Goal: Task Accomplishment & Management: Use online tool/utility

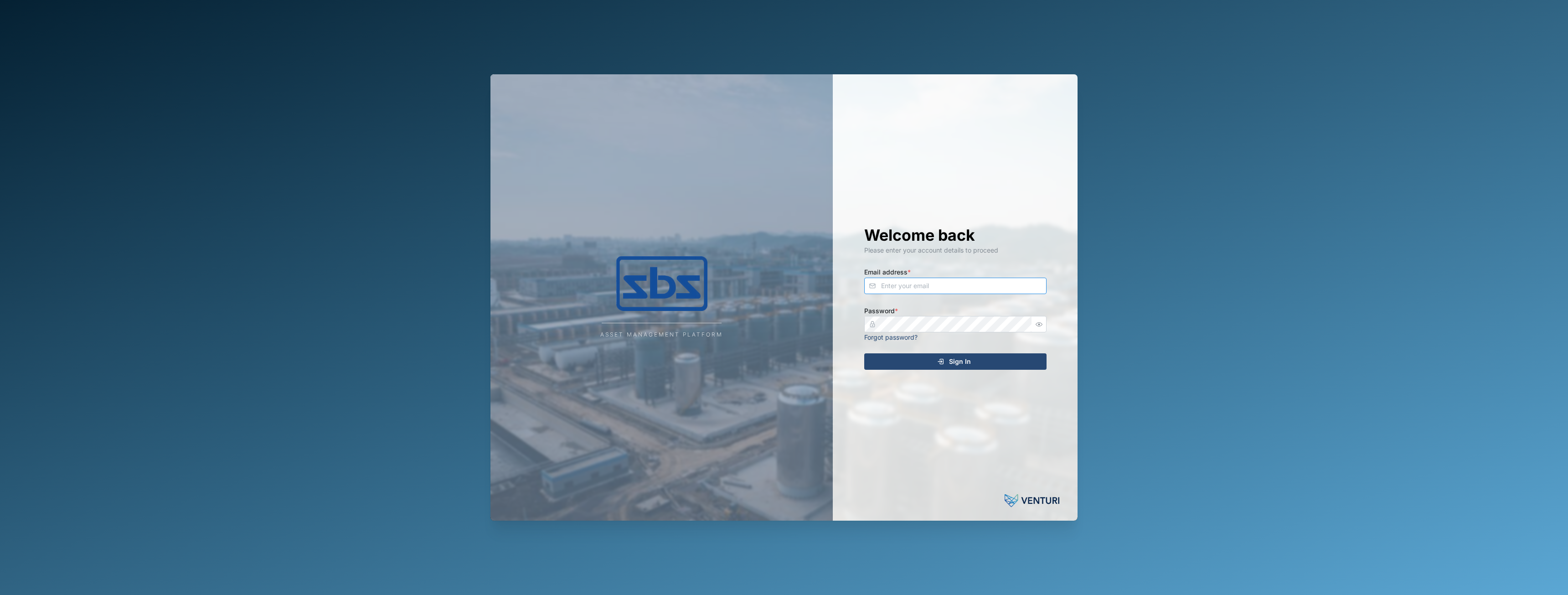
type input "[EMAIL_ADDRESS][DOMAIN_NAME]"
click at [884, 362] on div "Sign In" at bounding box center [954, 361] width 168 height 15
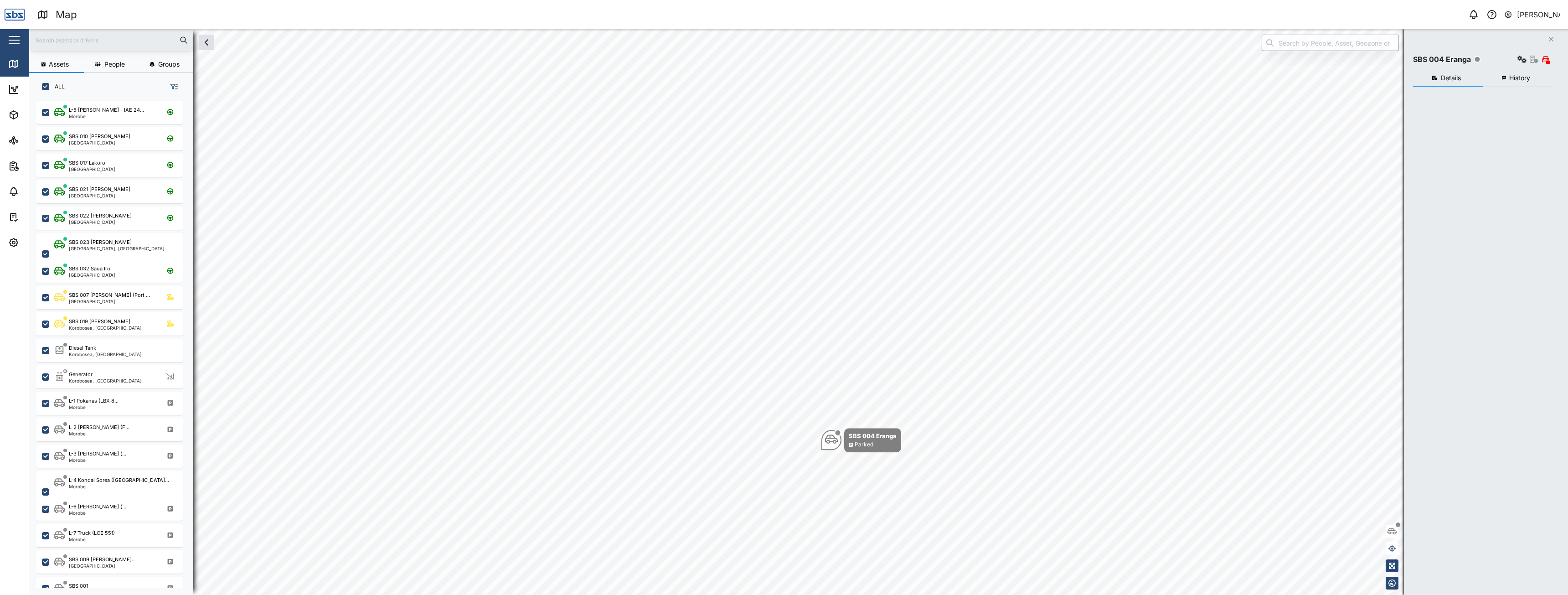
checkbox input "true"
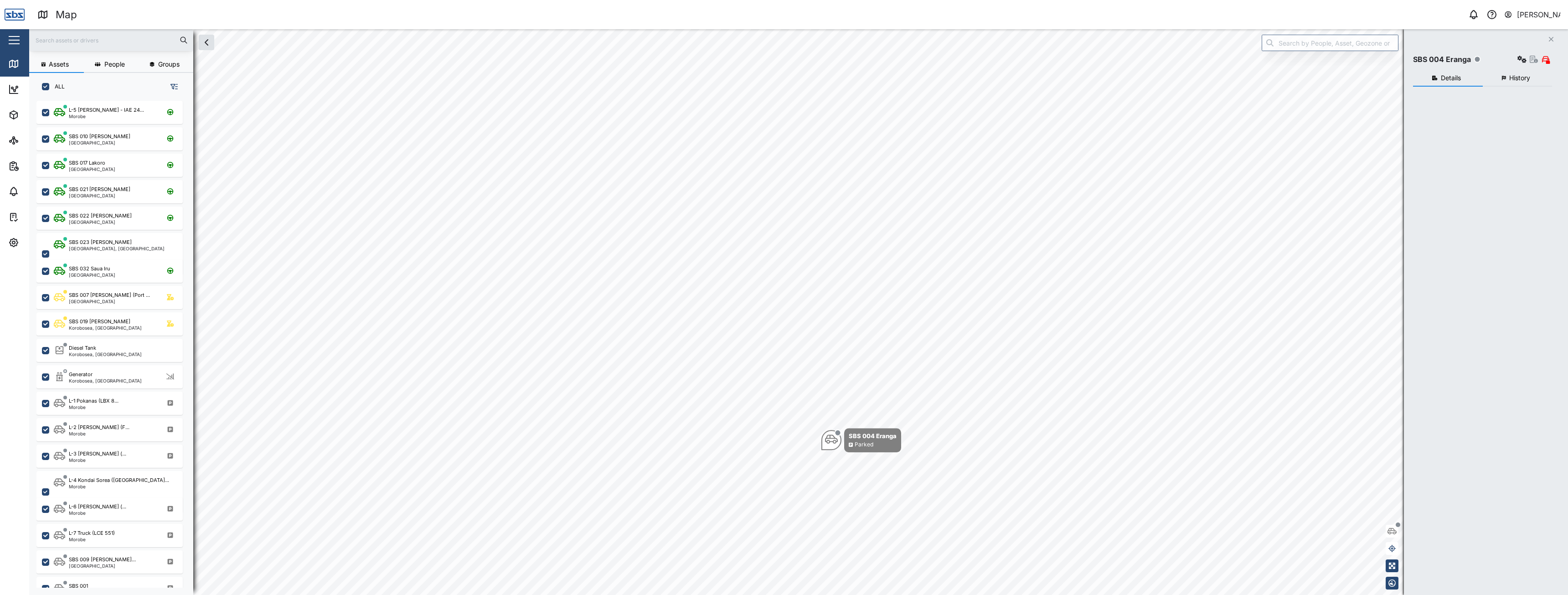
checkbox input "true"
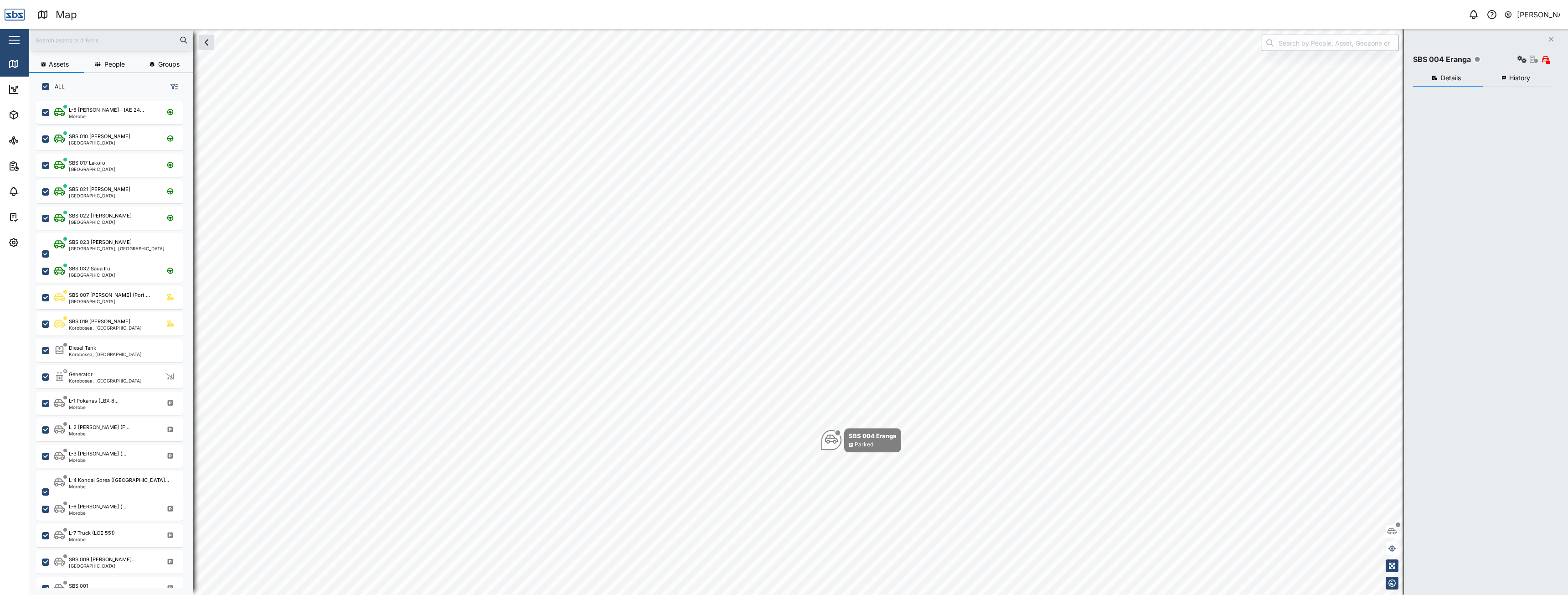
checkbox input "true"
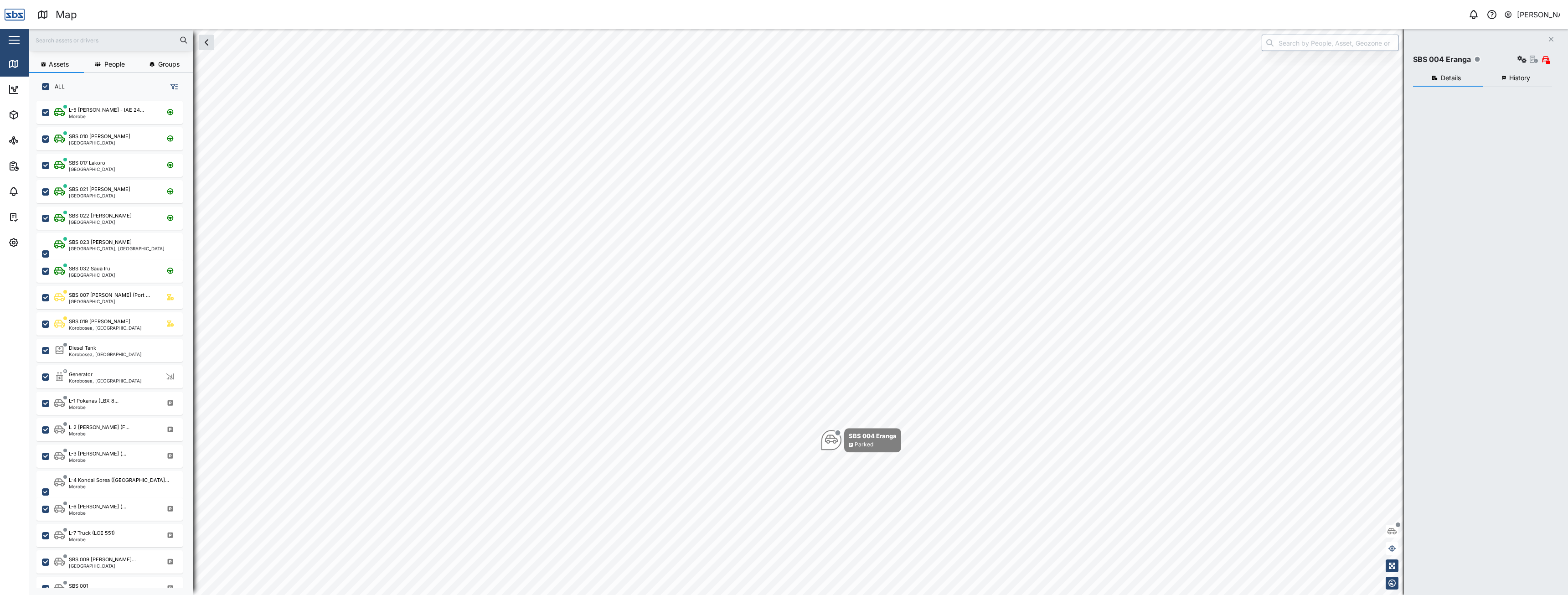
checkbox input "true"
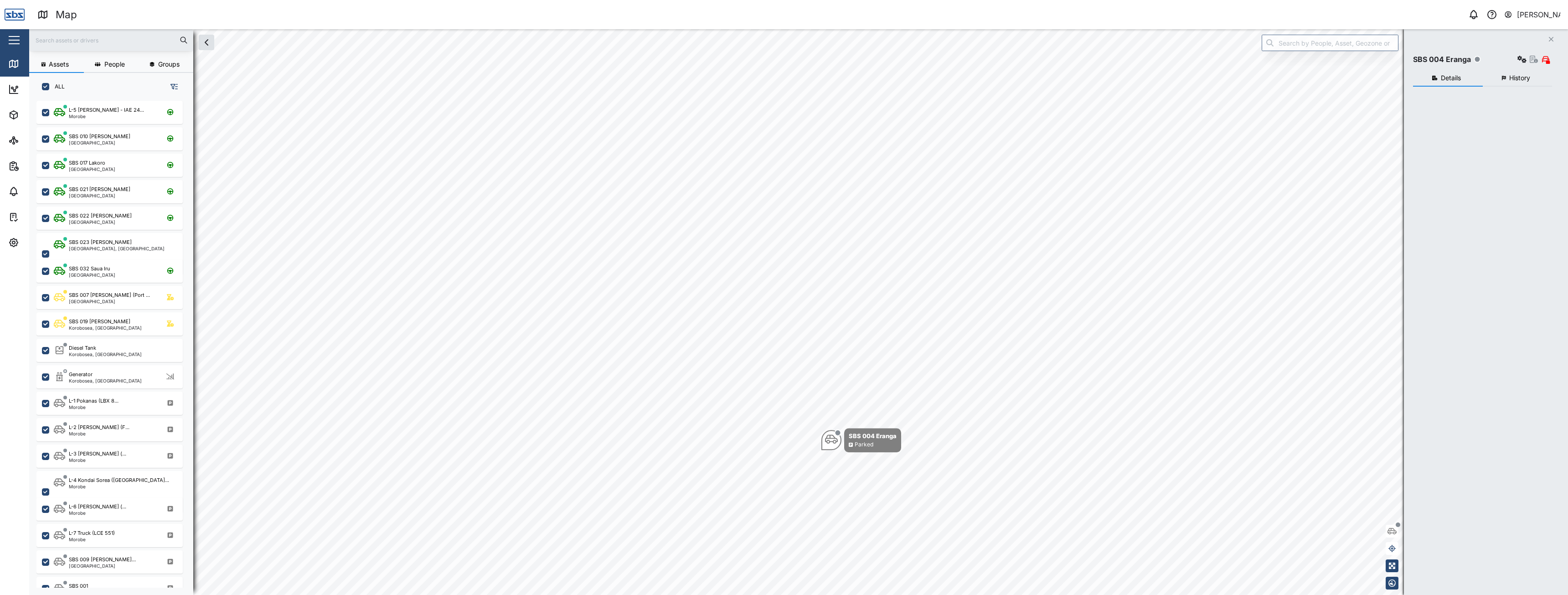
checkbox input "true"
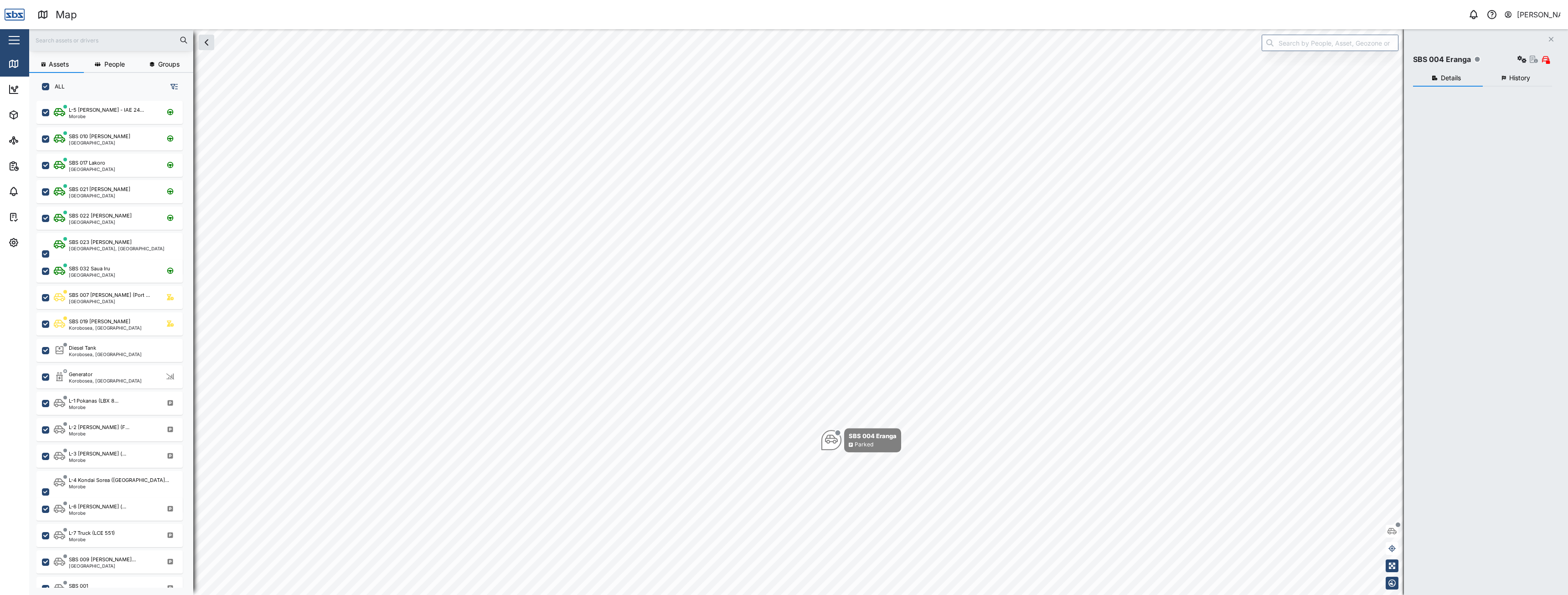
checkbox input "true"
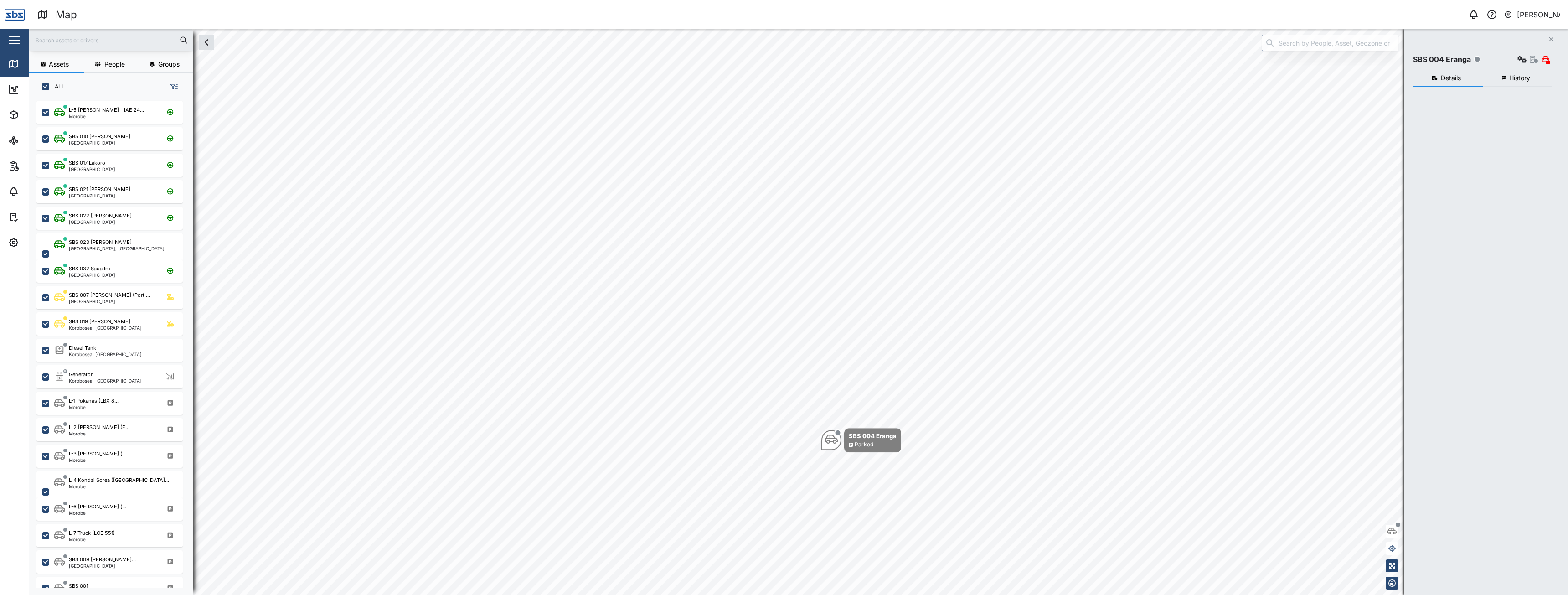
checkbox input "true"
